Goal: Contribute content: Contribute content

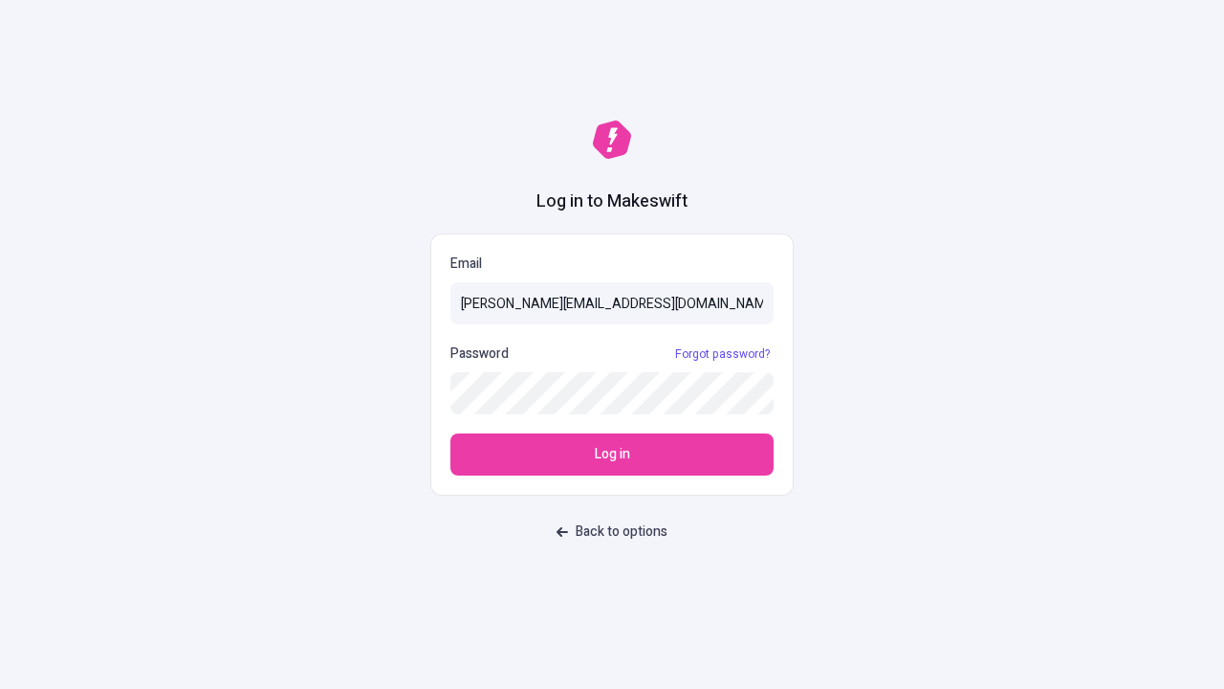
type input "[PERSON_NAME][EMAIL_ADDRESS][DOMAIN_NAME]"
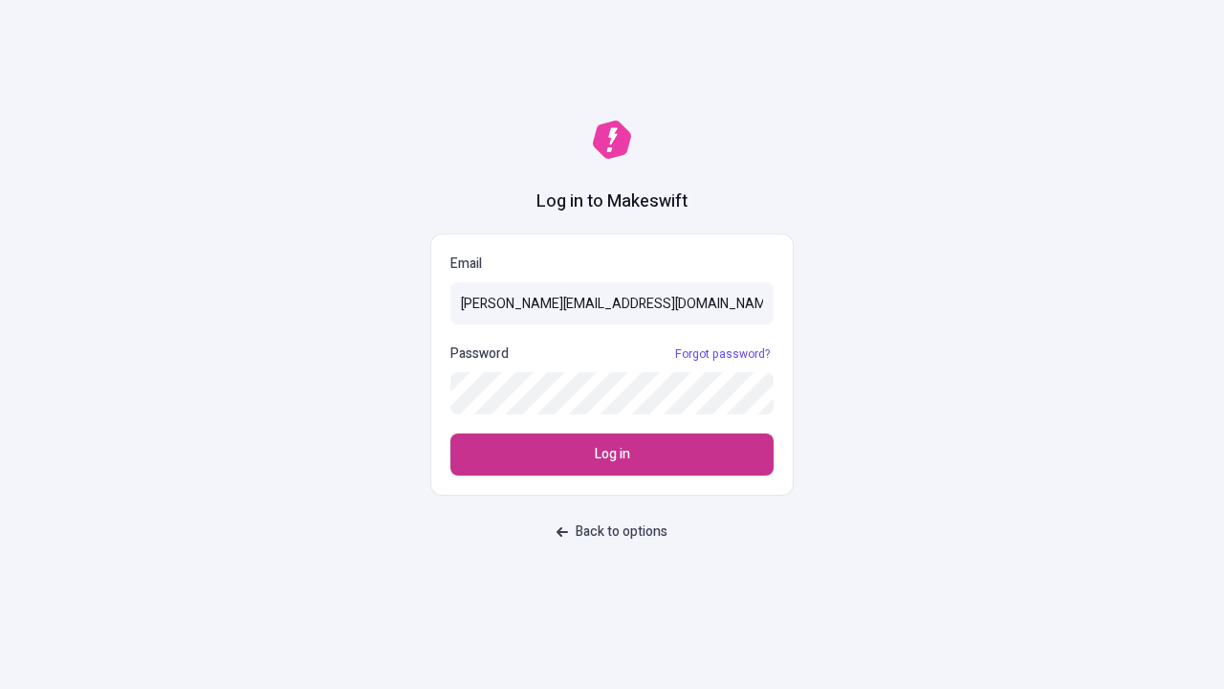
click at [612, 454] on span "Log in" at bounding box center [612, 454] width 35 height 21
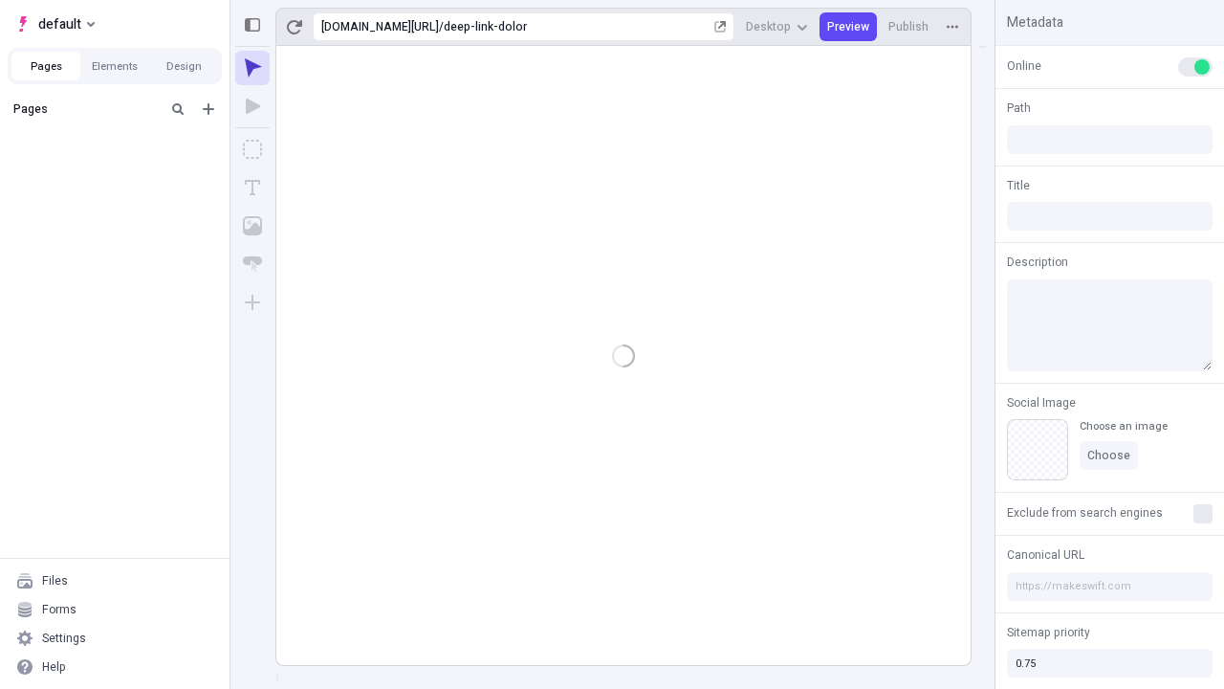
type input "/deep-link-dolor"
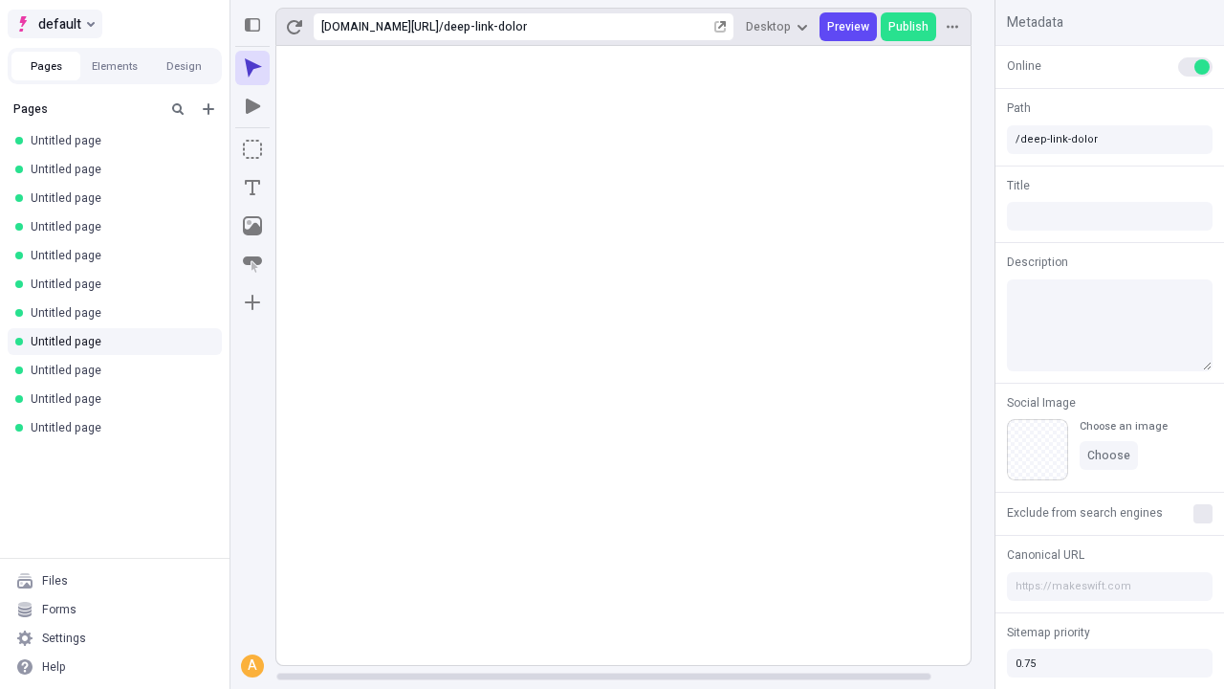
click at [54, 24] on span "default" at bounding box center [59, 23] width 43 height 23
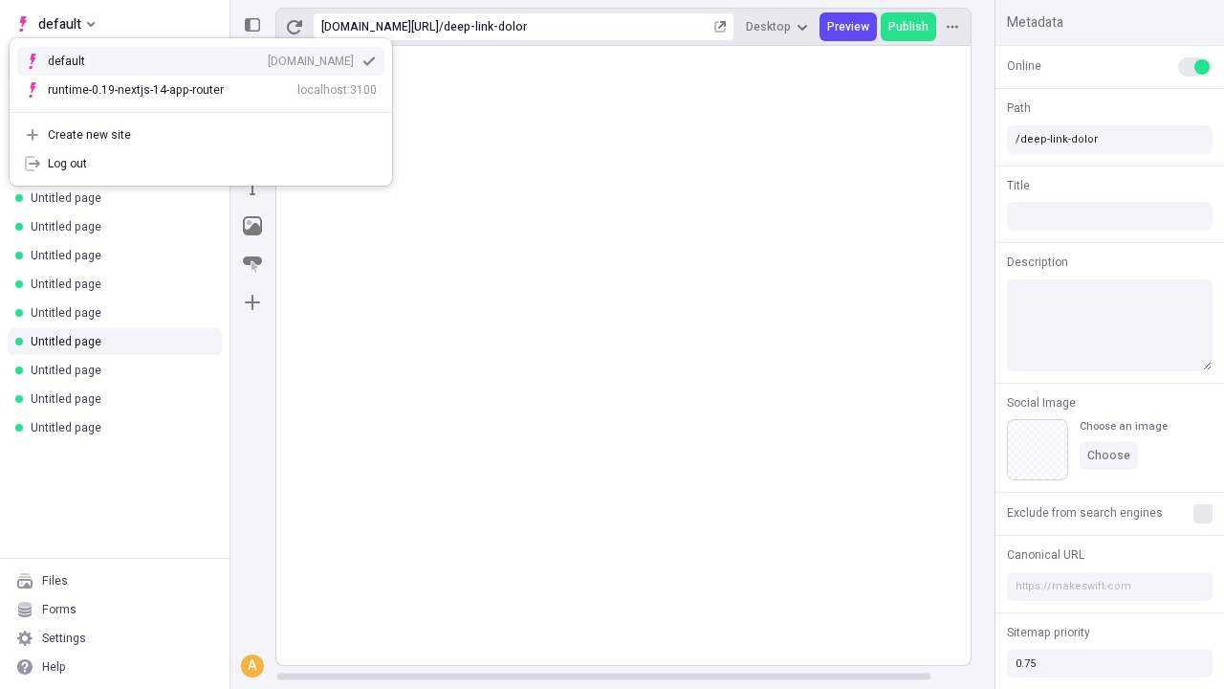
click at [201, 135] on div "Create new site" at bounding box center [212, 134] width 329 height 15
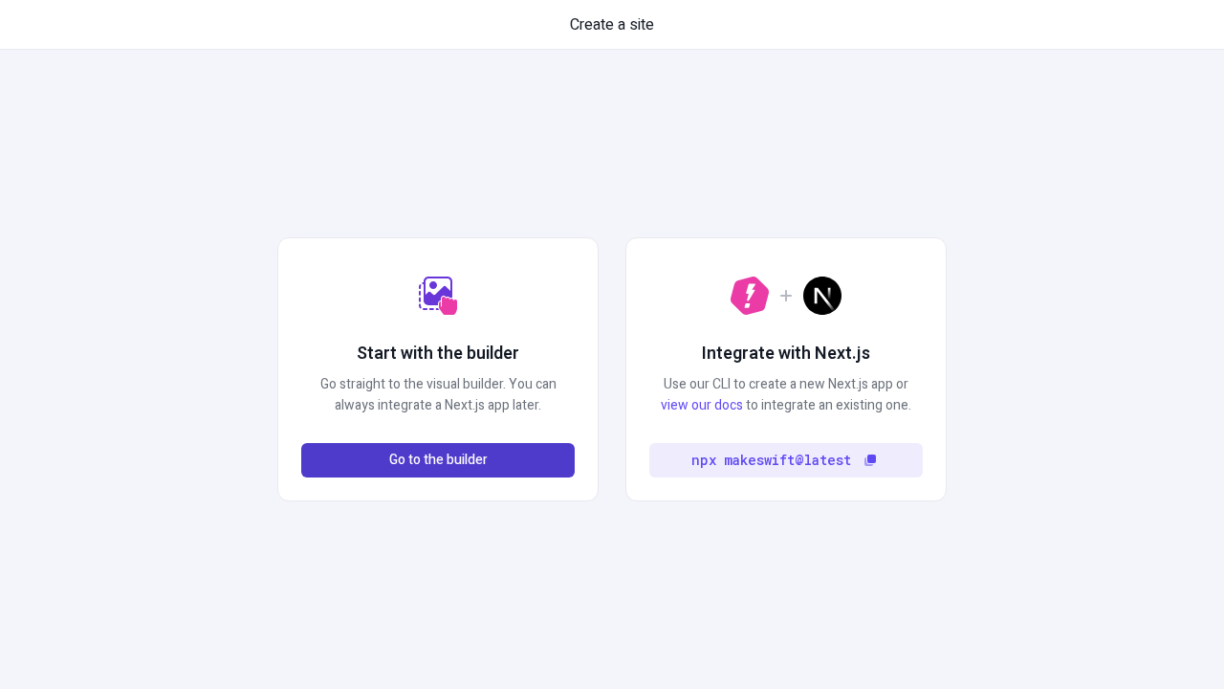
click at [438, 460] on span "Go to the builder" at bounding box center [438, 460] width 99 height 21
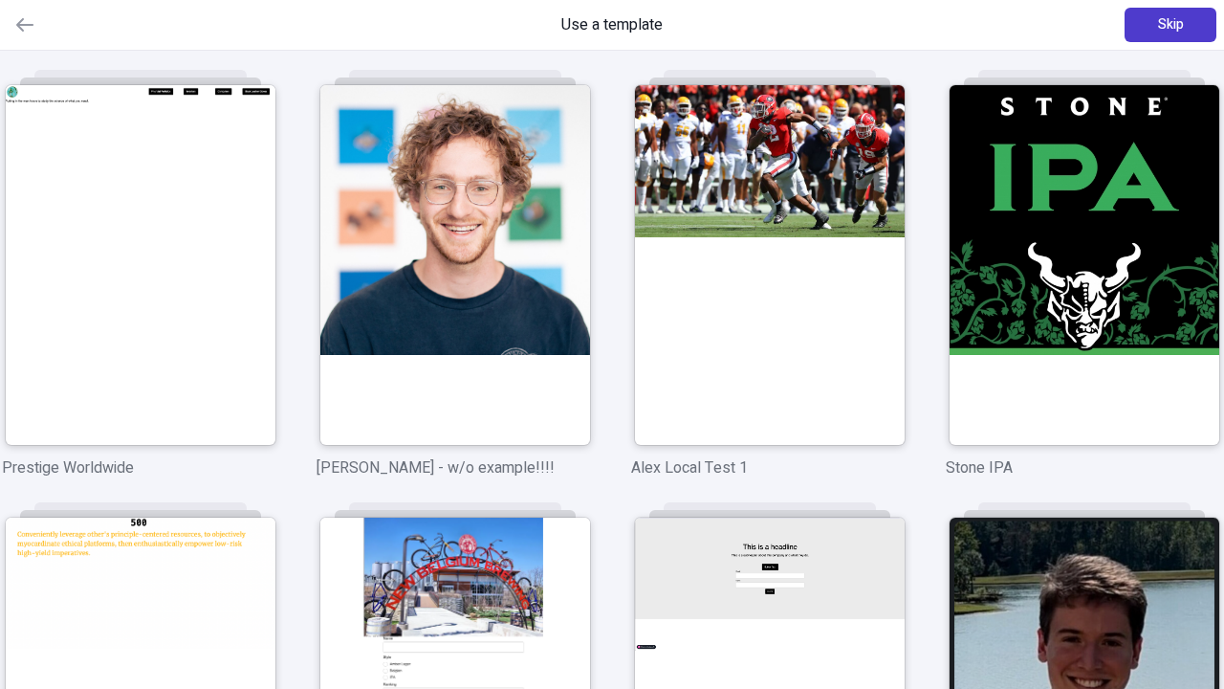
click at [1171, 25] on span "Skip" at bounding box center [1171, 24] width 26 height 21
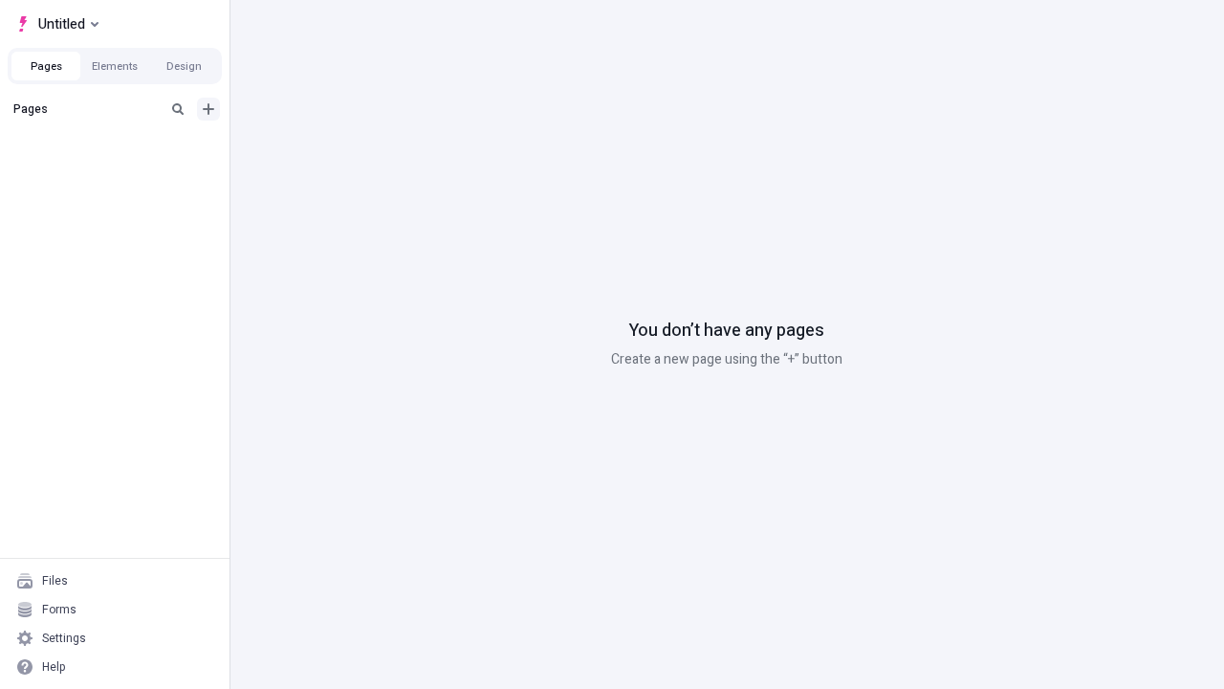
click at [209, 109] on icon "Add new" at bounding box center [208, 108] width 11 height 11
click at [310, 148] on span "Blank page" at bounding box center [321, 148] width 119 height 15
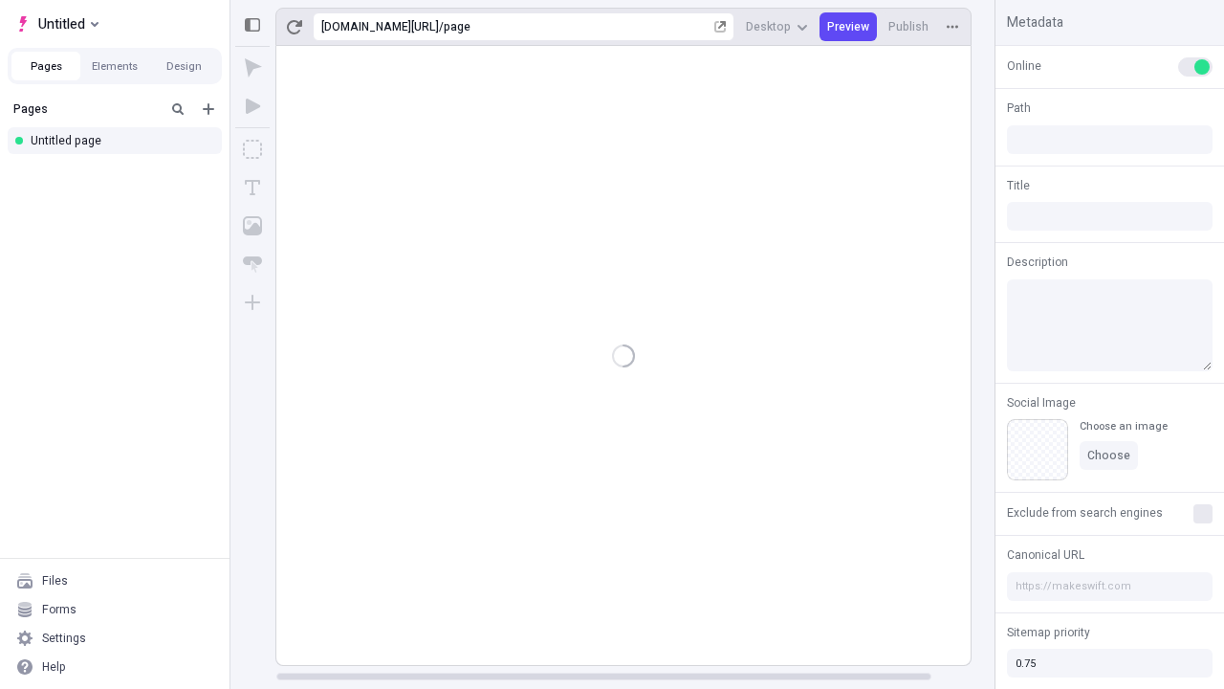
type input "/page"
click at [252, 149] on icon "Box" at bounding box center [252, 149] width 19 height 19
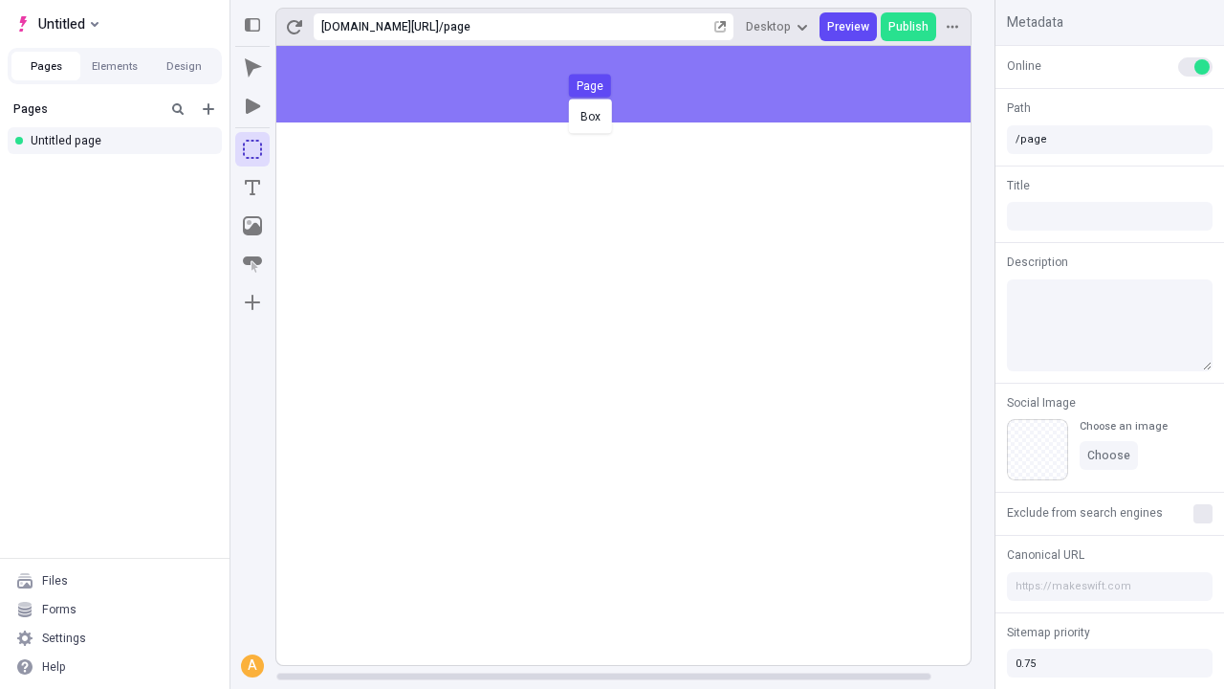
click at [643, 84] on div "Box Page" at bounding box center [612, 344] width 1224 height 689
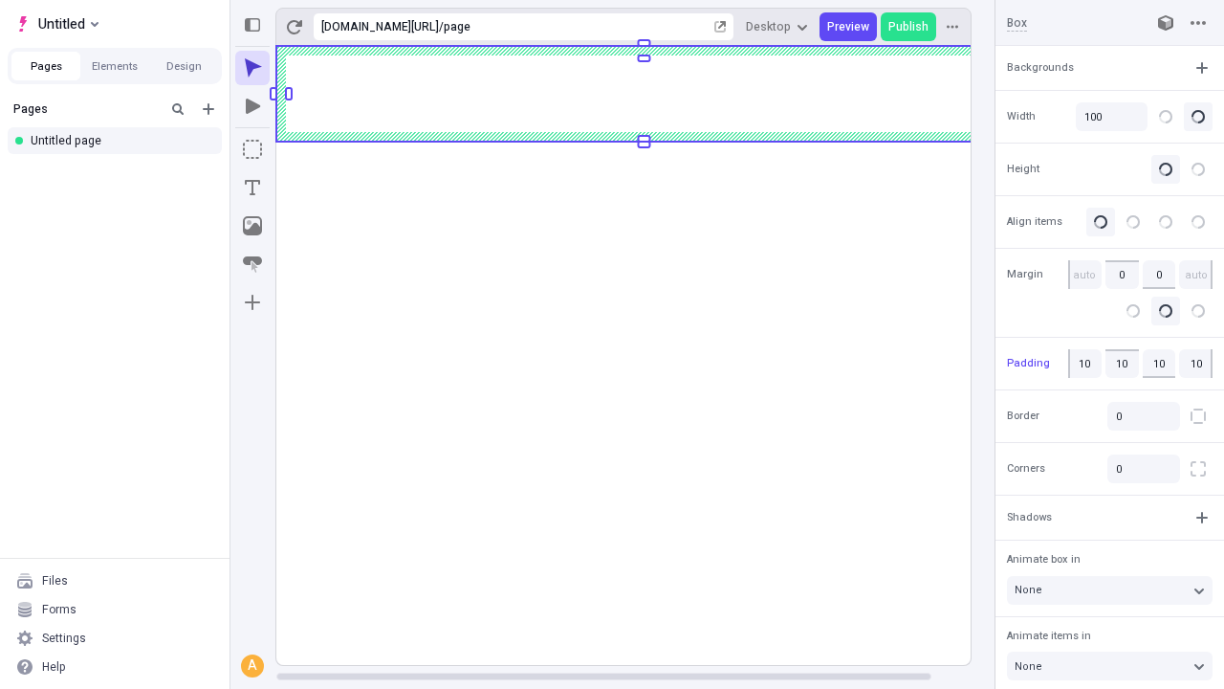
click at [252, 226] on icon "Image" at bounding box center [252, 225] width 19 height 19
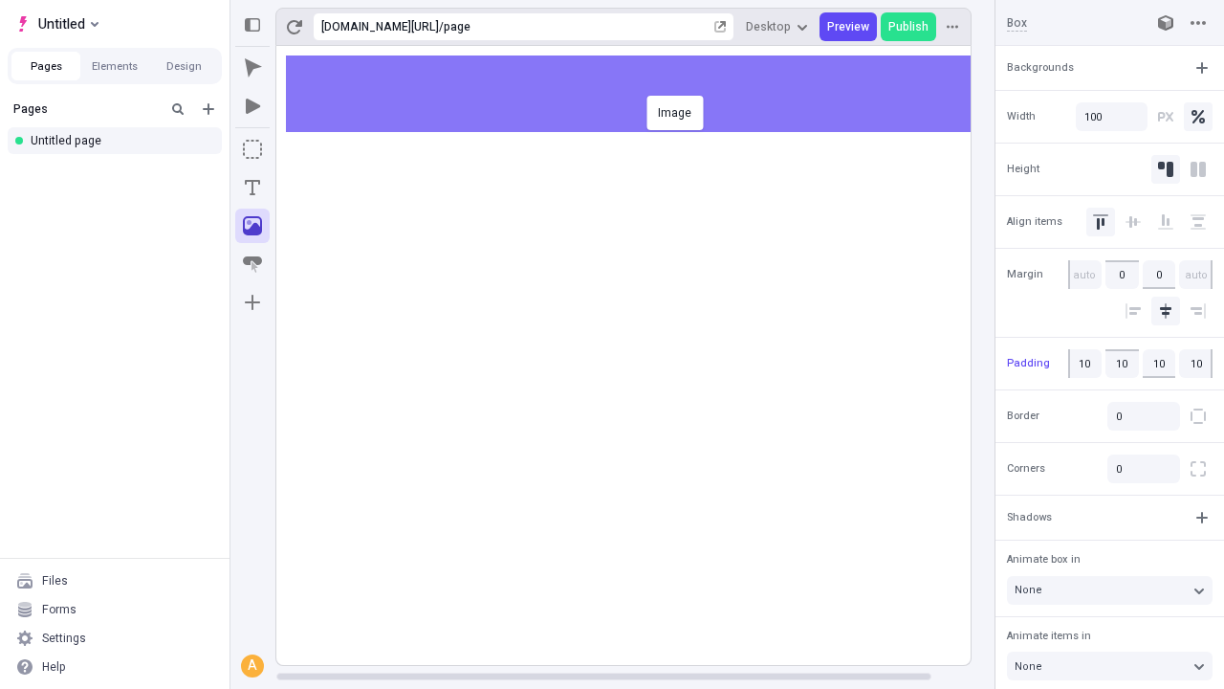
click at [643, 94] on div "Image" at bounding box center [612, 344] width 1224 height 689
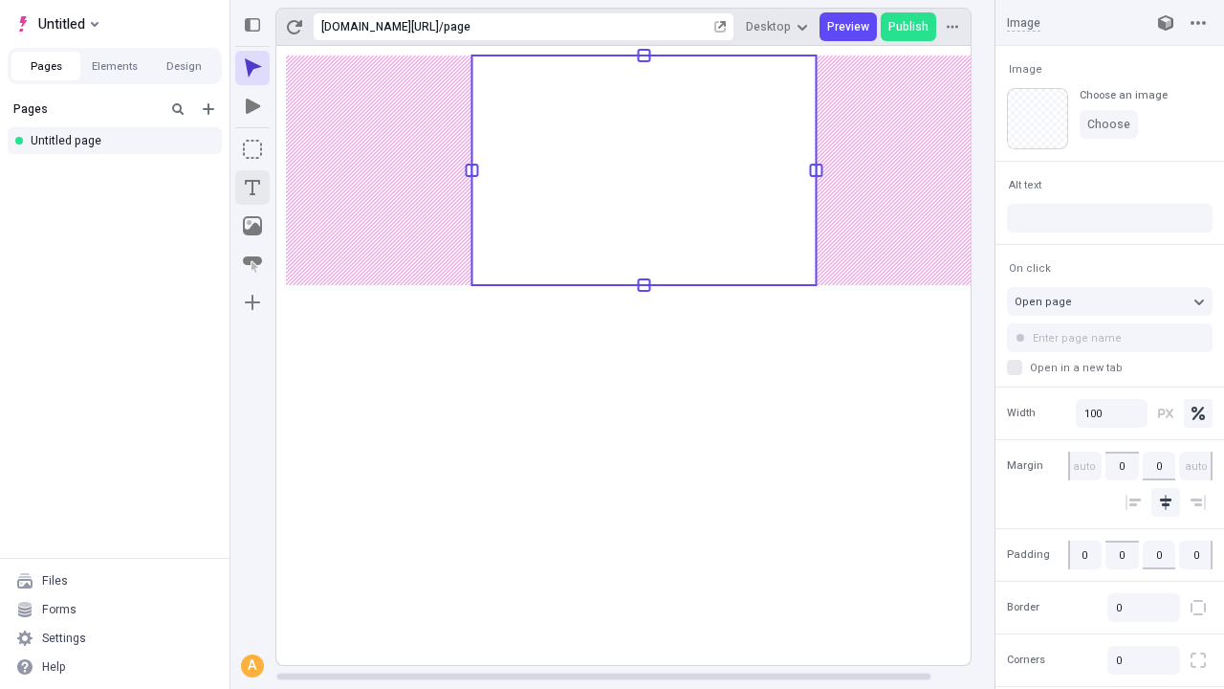
click at [252, 187] on icon "Text" at bounding box center [252, 187] width 15 height 15
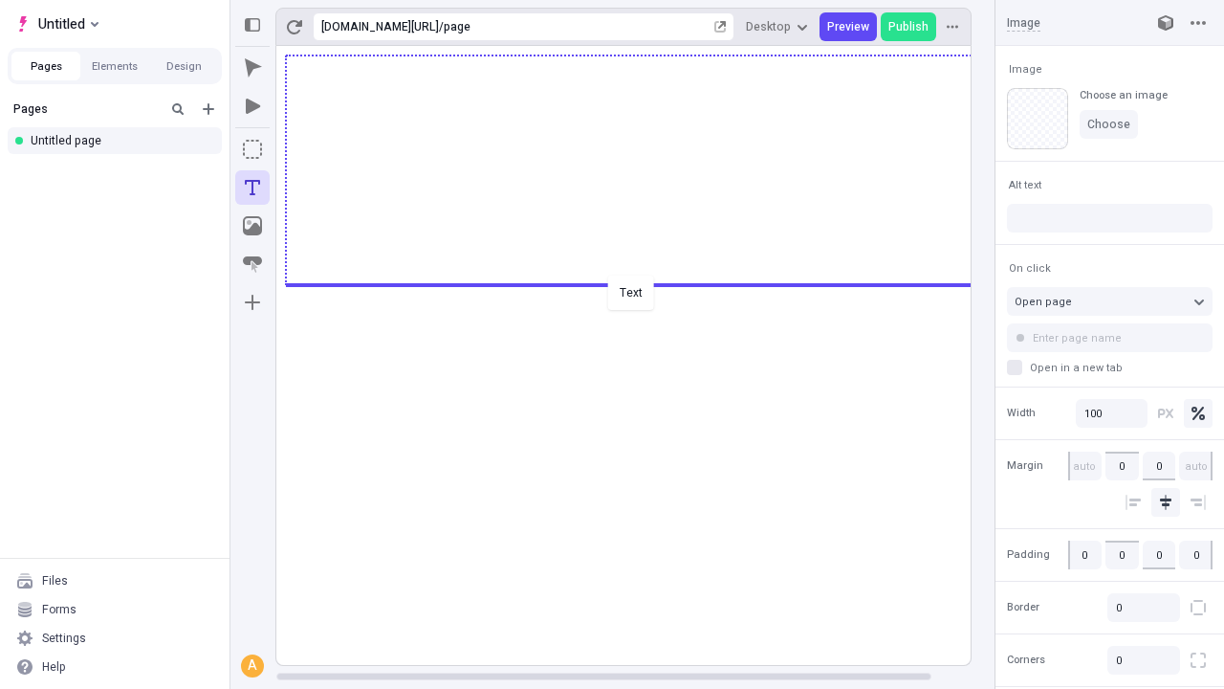
click at [643, 283] on div "Text" at bounding box center [612, 344] width 1224 height 689
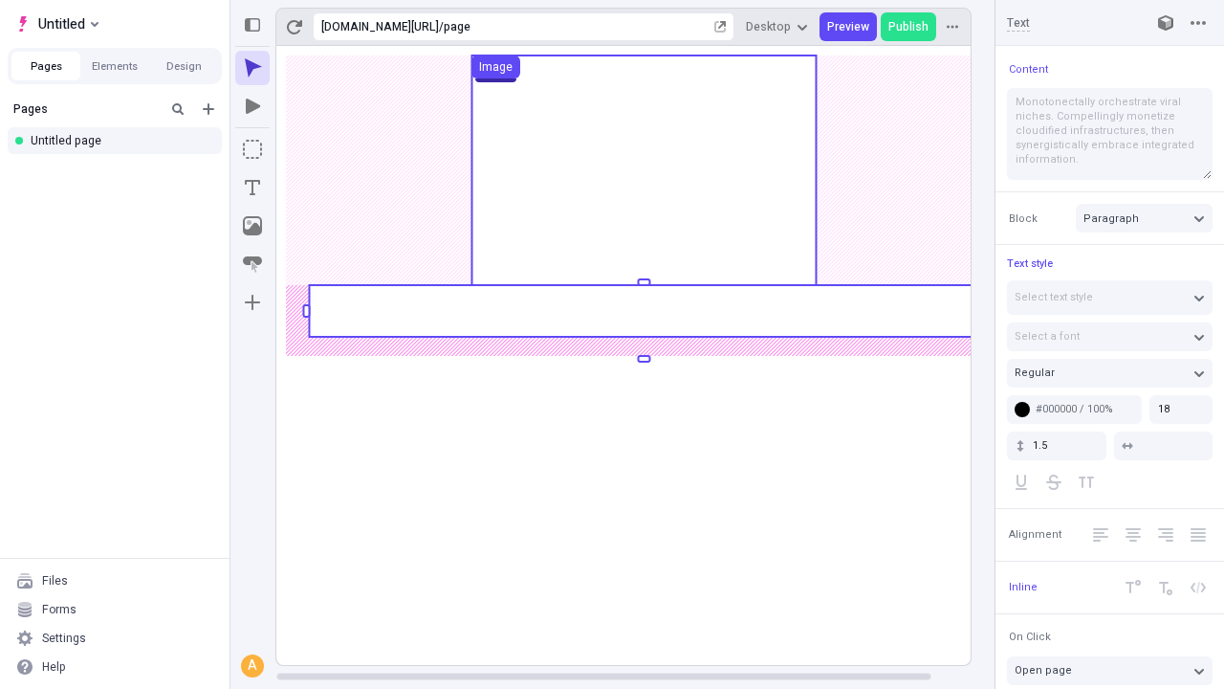
click at [643, 311] on rect at bounding box center [643, 311] width 669 height 52
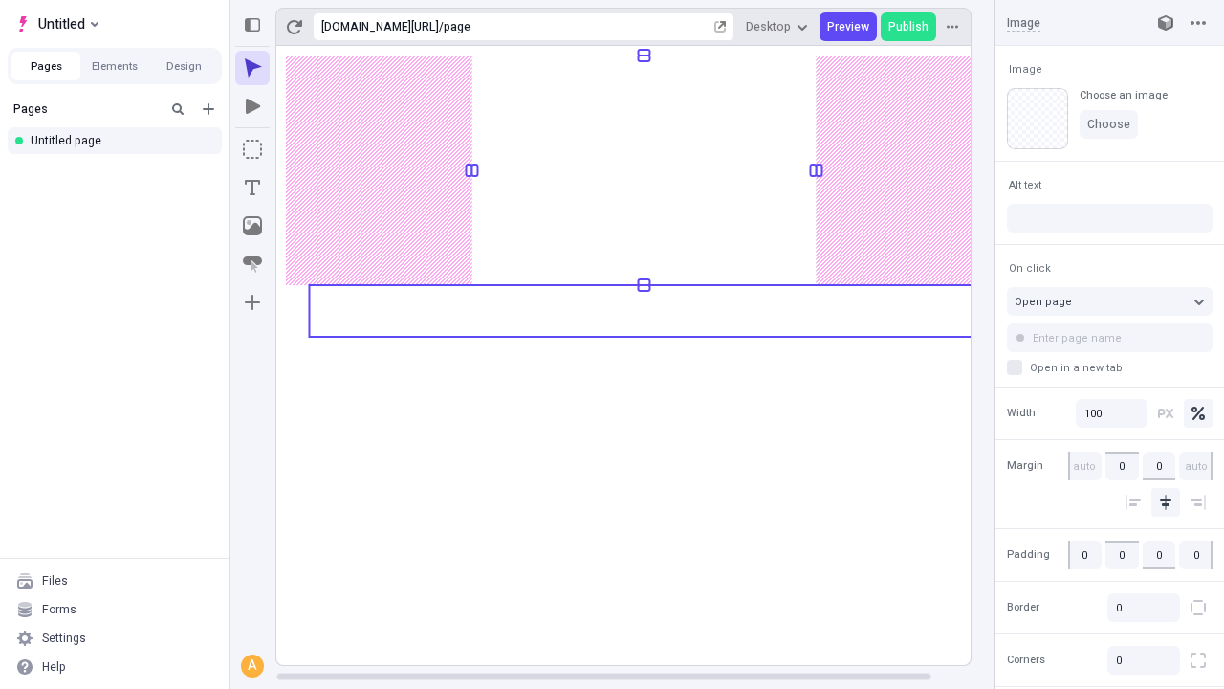
click at [643, 311] on rect at bounding box center [643, 355] width 735 height 619
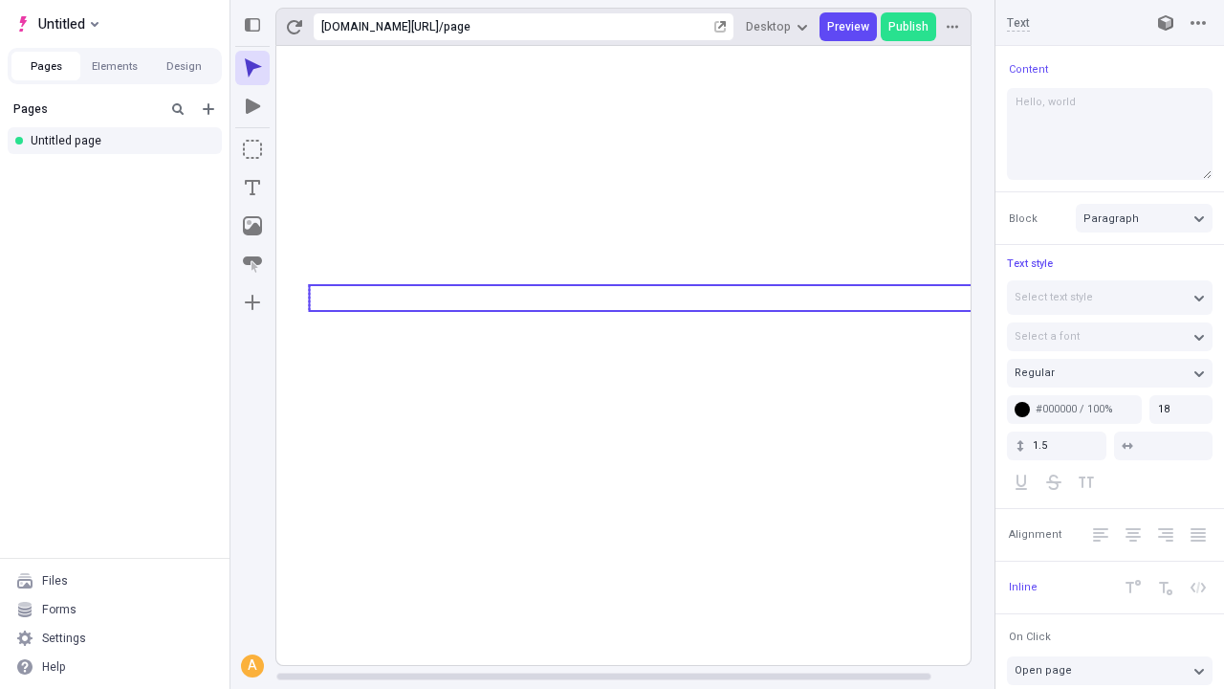
type textarea "Hello, world!"
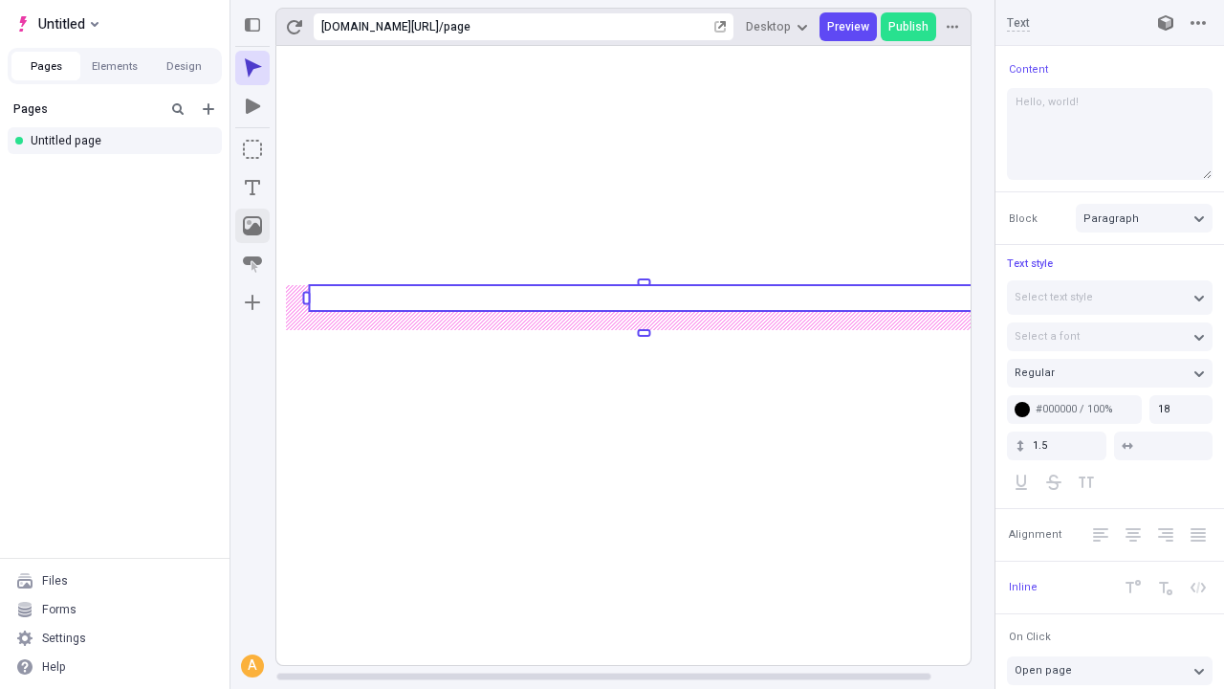
click at [252, 226] on icon "Image" at bounding box center [252, 225] width 19 height 19
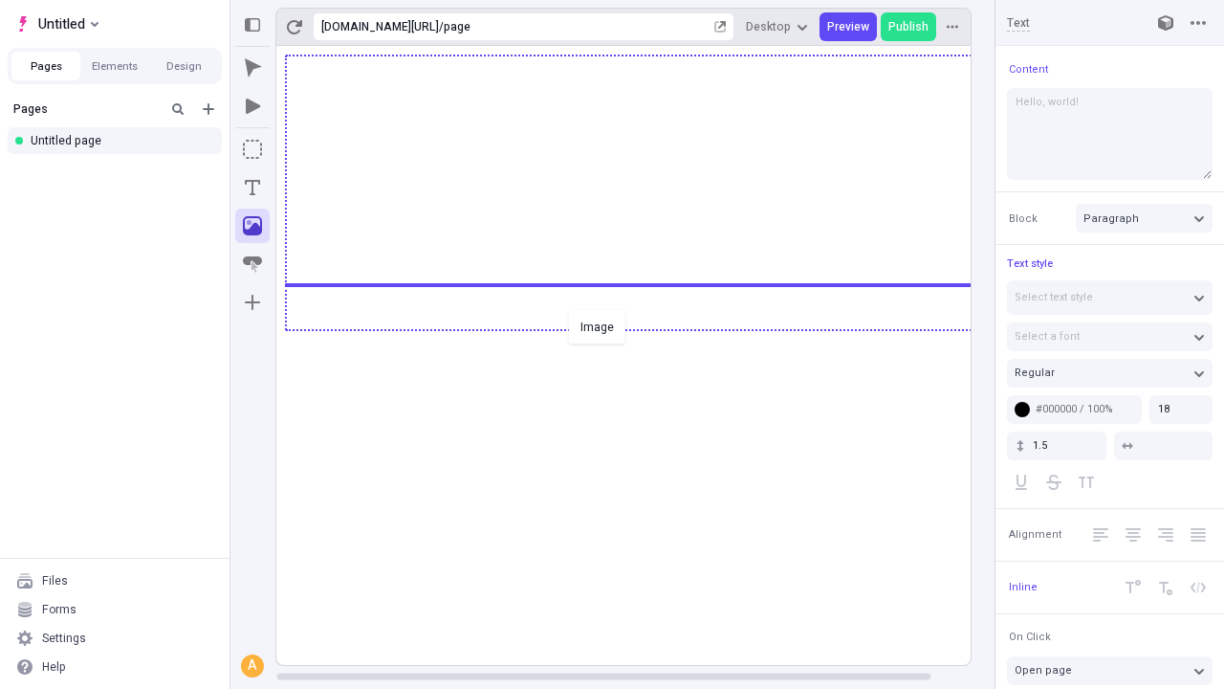
click at [643, 328] on div "Image" at bounding box center [612, 344] width 1224 height 689
